Goal: Find specific page/section: Find specific page/section

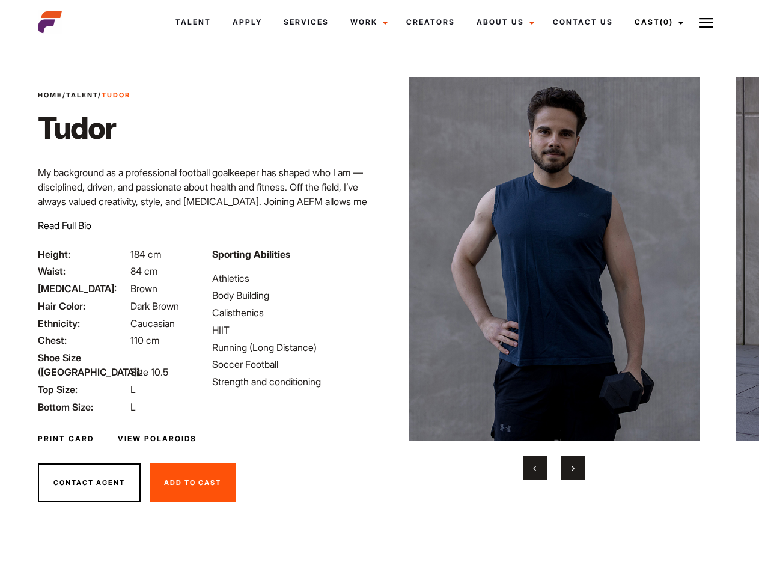
click at [656, 22] on link "Cast (0)" at bounding box center [656, 22] width 67 height 32
click at [706, 22] on img at bounding box center [705, 23] width 14 height 14
click at [553, 278] on img at bounding box center [553, 259] width 291 height 364
click at [379, 259] on div "Sporting Abilities Athletics Body Building Calisthenics HIIT Running (Long Dist…" at bounding box center [292, 330] width 174 height 167
click at [534, 467] on button "‹" at bounding box center [534, 467] width 24 height 24
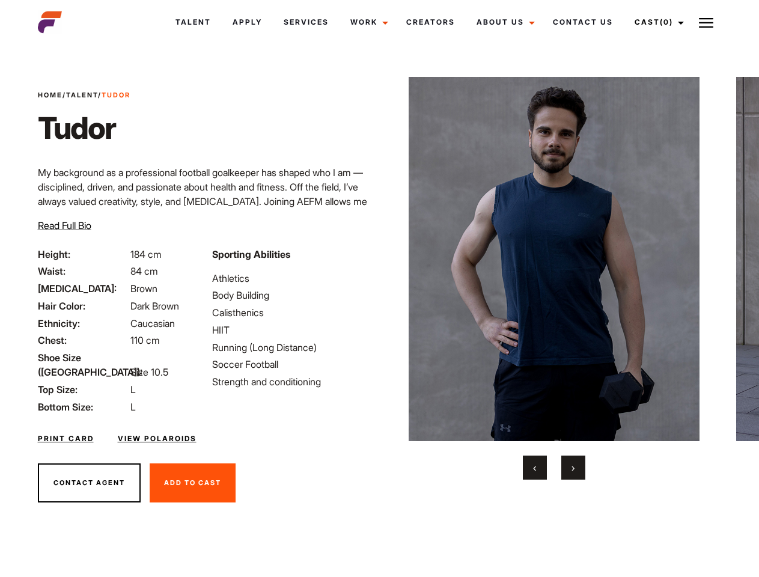
click at [573, 467] on button "›" at bounding box center [573, 467] width 24 height 24
